Goal: Task Accomplishment & Management: Use online tool/utility

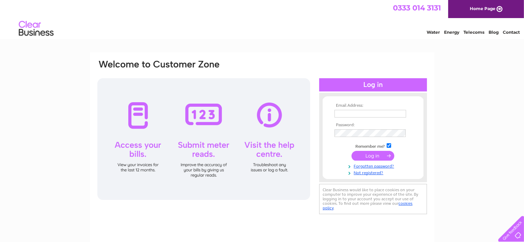
type input "info@davidhallfurniture.co.uk"
click at [365, 156] on input "submit" at bounding box center [372, 156] width 43 height 10
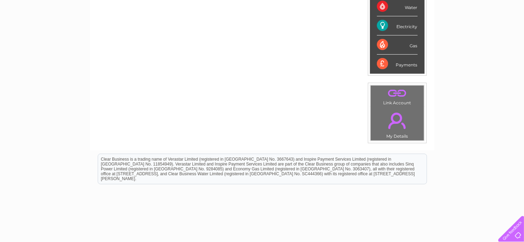
scroll to position [139, 0]
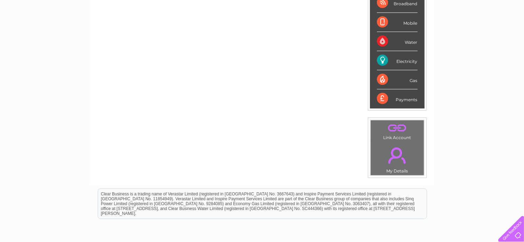
click at [391, 80] on div "Gas" at bounding box center [397, 79] width 41 height 19
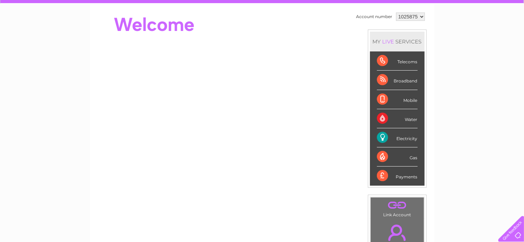
scroll to position [35, 0]
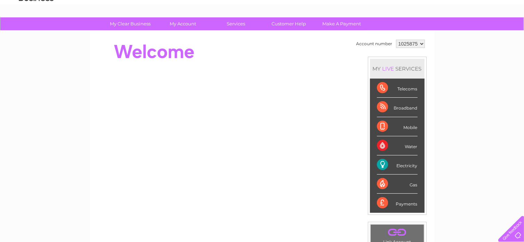
click at [407, 182] on div "Gas" at bounding box center [397, 183] width 41 height 19
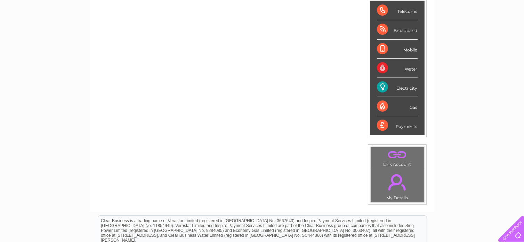
scroll to position [139, 0]
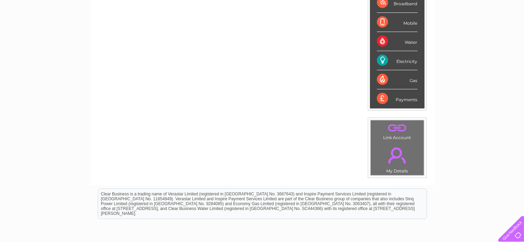
click at [395, 146] on link "." at bounding box center [397, 155] width 50 height 24
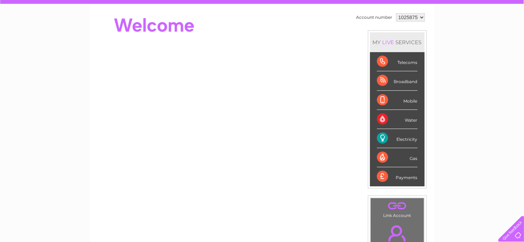
scroll to position [3, 0]
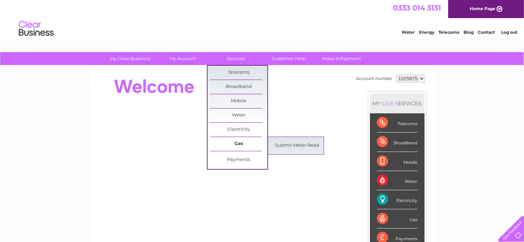
click at [241, 143] on link "Gas" at bounding box center [238, 144] width 57 height 14
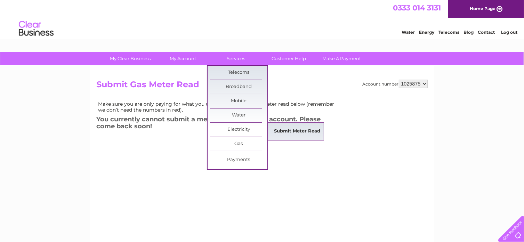
click at [293, 132] on link "Submit Meter Read" at bounding box center [296, 131] width 57 height 14
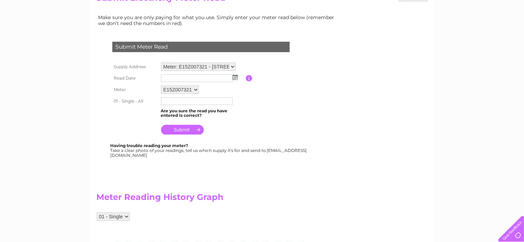
scroll to position [104, 0]
